Goal: Task Accomplishment & Management: Complete application form

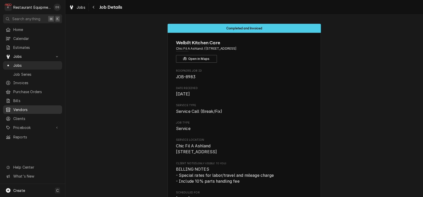
click at [20, 107] on span "Vendors" at bounding box center [36, 109] width 46 height 5
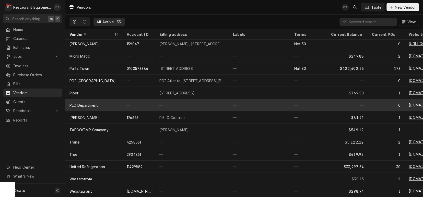
scroll to position [271, 0]
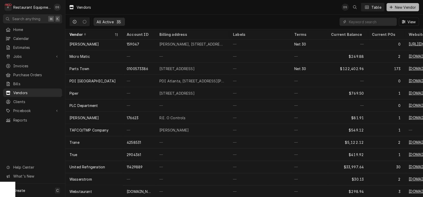
click at [406, 8] on span "New Vendor" at bounding box center [404, 7] width 23 height 5
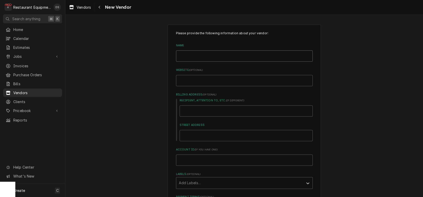
type input "V"
type textarea "x"
type input "Vi"
type textarea "x"
type input "V"
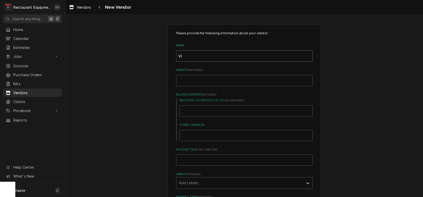
type textarea "x"
type input "Vo"
type textarea "x"
type input "Vor"
type textarea "x"
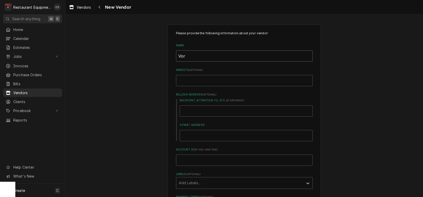
type input "Vort"
type textarea "x"
type input "Vorte"
type textarea "x"
type input "Vortex"
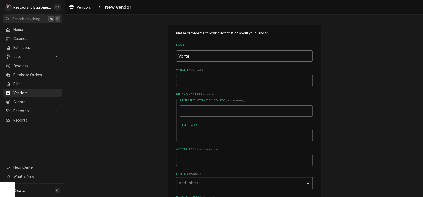
type textarea "x"
type input "Vortex"
type textarea "x"
type input "Vortex R"
type textarea "x"
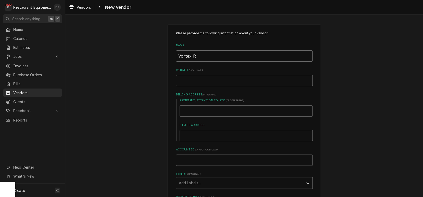
type input "Vortex Re"
type textarea "x"
type input "Vortex Ref"
type textarea "x"
type input "Vortex Refr"
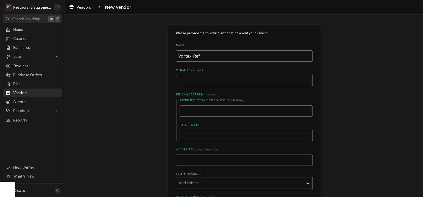
type textarea "x"
type input "Vortex Refri"
type textarea "x"
type input "Vortex Refrig"
type textarea "x"
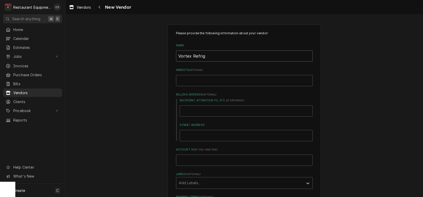
type input "Vortex Refrige"
type textarea "x"
type input "Vortex Refriger"
type textarea "x"
type input "Vortex Refrigera"
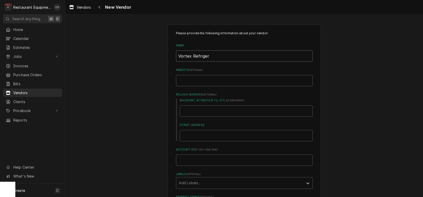
type textarea "x"
type input "Vortex Refrigerat"
type textarea "x"
type input "Vortex Refrigerati"
type textarea "x"
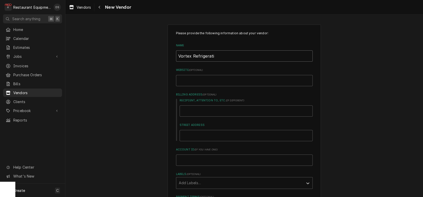
type input "Vortex Refrigeratio"
type textarea "x"
type input "Vortex Refrigeration"
type textarea "x"
type input "Vortex Refrigeration"
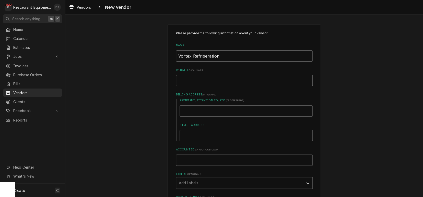
type input "v"
type textarea "x"
type input "vo"
type textarea "x"
type input "vor"
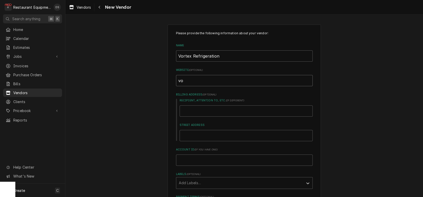
type textarea "x"
type input "vort"
type textarea "x"
type input "vorte"
type textarea "x"
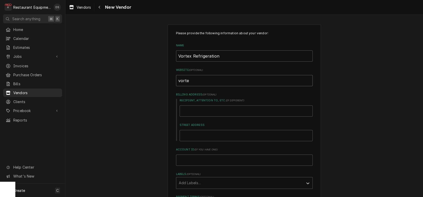
type input "vortex"
type textarea "x"
type input "vortexr"
type textarea "x"
type input "vortexre"
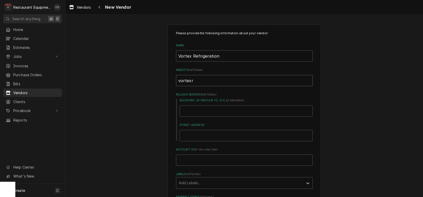
type textarea "x"
type input "vortexref"
type textarea "x"
type input "vortexrefr"
type textarea "x"
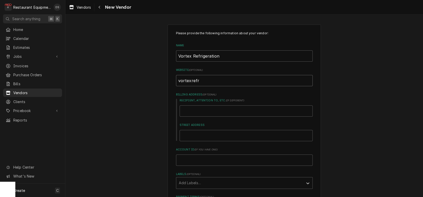
type input "vortexrefri"
type textarea "x"
type input "vortexrefrig"
type textarea "x"
type input "vortexrefrige"
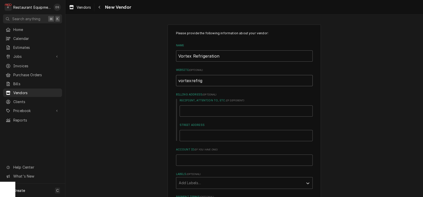
type textarea "x"
type input "vortexrefriger"
type textarea "x"
type input "vortexrefrigera"
type textarea "x"
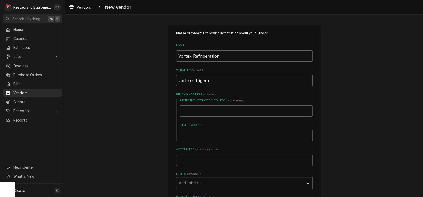
type input "vortexrefrigerat"
type textarea "x"
type input "vortexrefrigerati"
type textarea "x"
type input "vortexrefrigeratio"
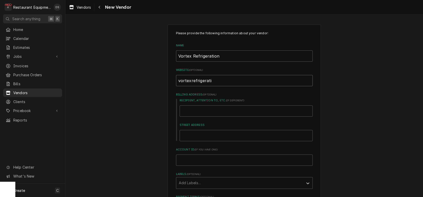
type textarea "x"
type input "vortexrefrigeration"
type textarea "x"
type input "vortex refrigeration."
type textarea "x"
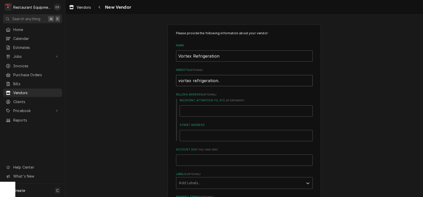
type input "vortex refrigeration.c"
type textarea "x"
type input "vortex refrigeration.co"
type textarea "x"
type input "vortex refrigeration.com"
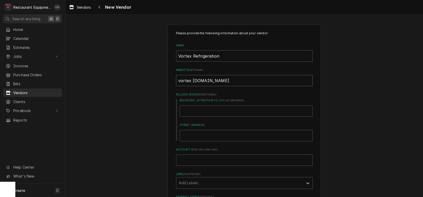
type textarea "x"
type input "vortexrefrigeration.com"
type textarea "x"
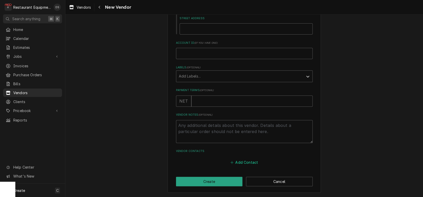
scroll to position [106, 0]
type input "vortexrefrigeration.com"
click at [215, 181] on button "Create" at bounding box center [209, 181] width 67 height 9
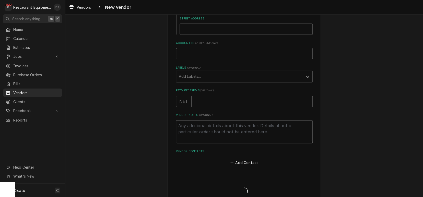
type textarea "x"
